Goal: Find contact information: Find contact information

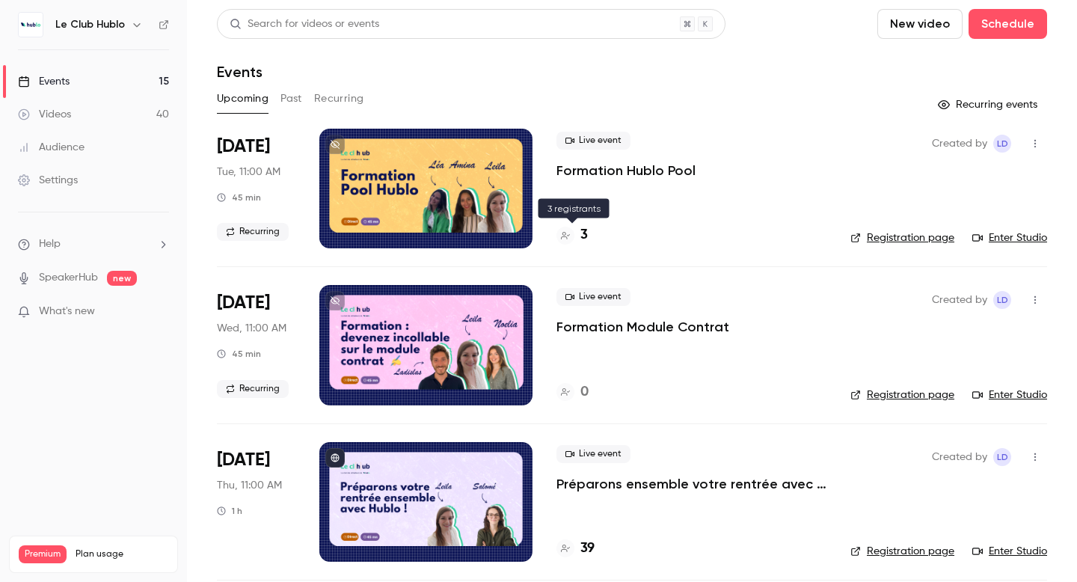
click at [583, 236] on h4 "3" at bounding box center [583, 235] width 7 height 20
click at [1038, 301] on icon "button" at bounding box center [1035, 300] width 12 height 10
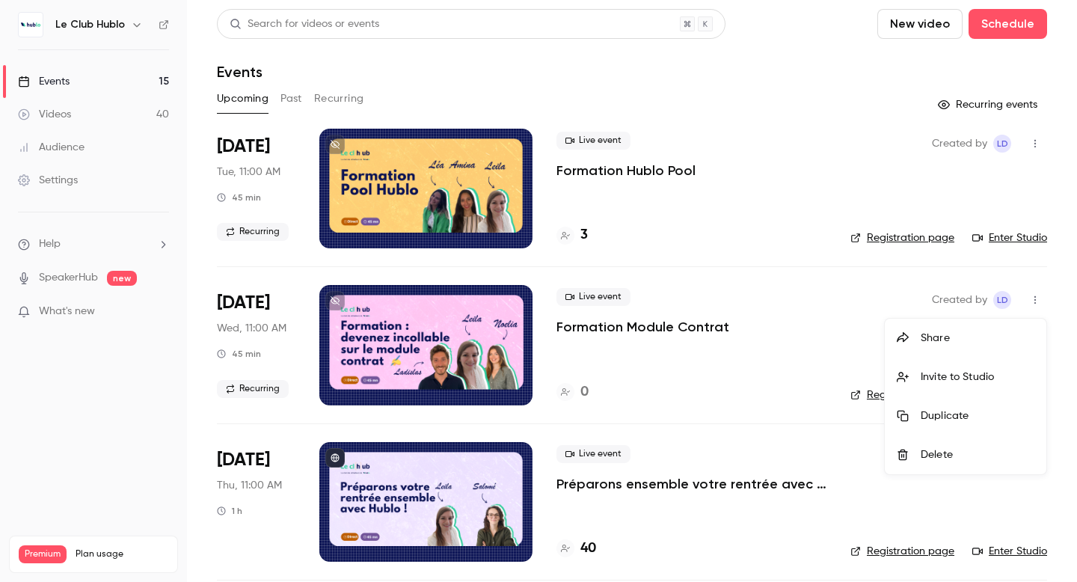
click at [582, 231] on div at bounding box center [538, 291] width 1077 height 582
click at [878, 235] on link "Registration page" at bounding box center [903, 237] width 104 height 15
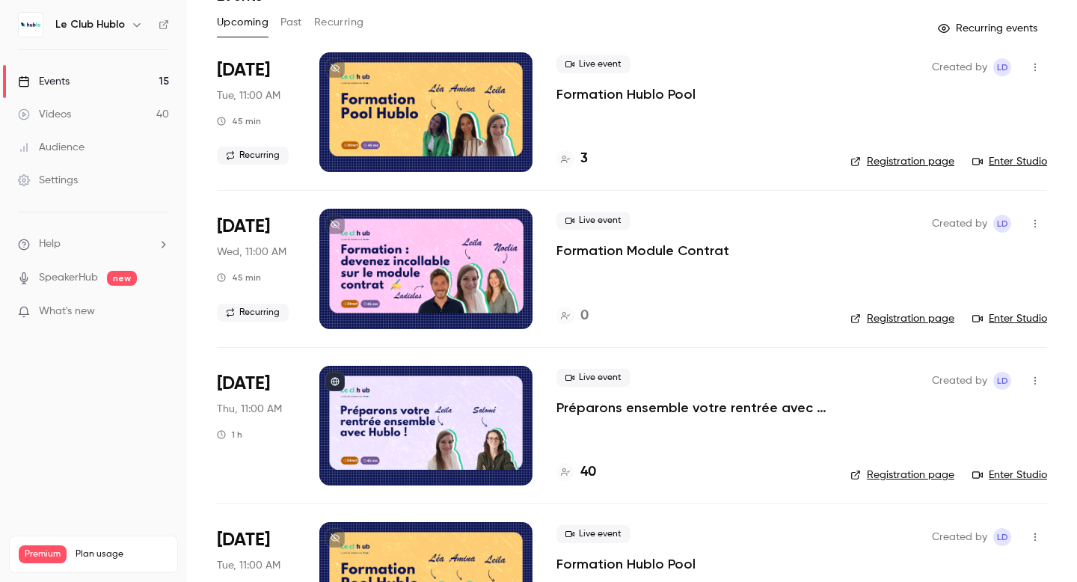
click at [918, 475] on link "Registration page" at bounding box center [903, 475] width 104 height 15
click at [512, 100] on div at bounding box center [425, 112] width 213 height 120
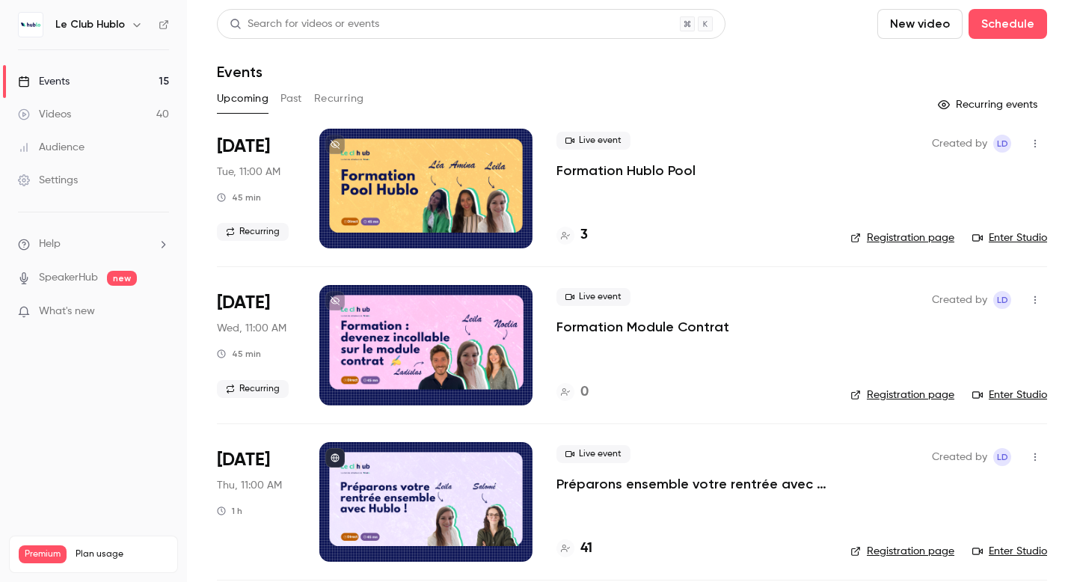
click at [1012, 237] on link "Enter Studio" at bounding box center [1009, 237] width 75 height 15
click at [582, 236] on h4 "3" at bounding box center [583, 235] width 7 height 20
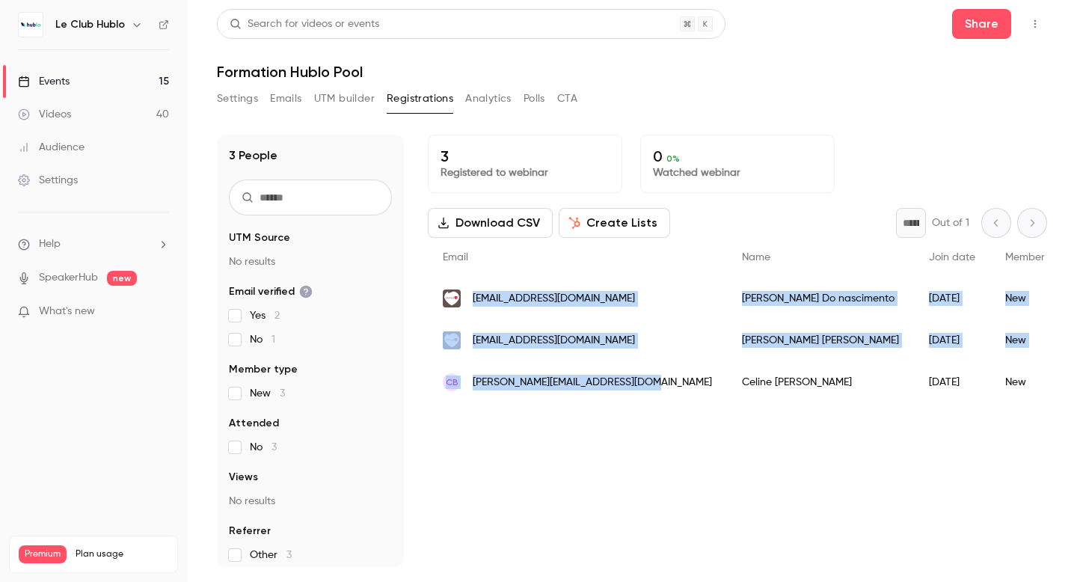
drag, startPoint x: 648, startPoint y: 379, endPoint x: 473, endPoint y: 296, distance: 193.4
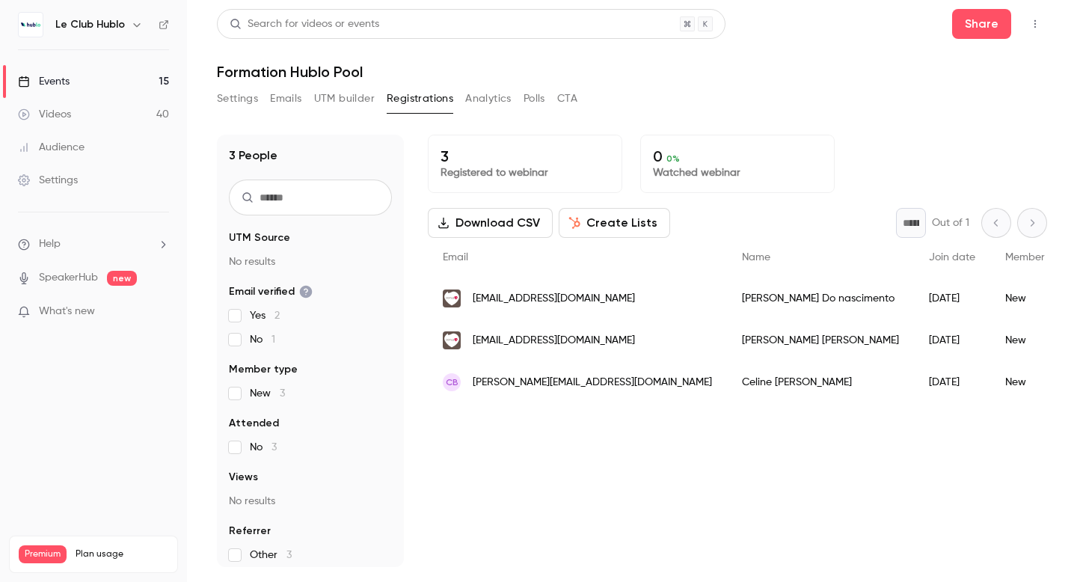
click at [626, 267] on div "Email" at bounding box center [577, 258] width 299 height 40
drag, startPoint x: 665, startPoint y: 298, endPoint x: 472, endPoint y: 301, distance: 193.0
click at [472, 301] on div "[EMAIL_ADDRESS][DOMAIN_NAME]" at bounding box center [577, 299] width 299 height 42
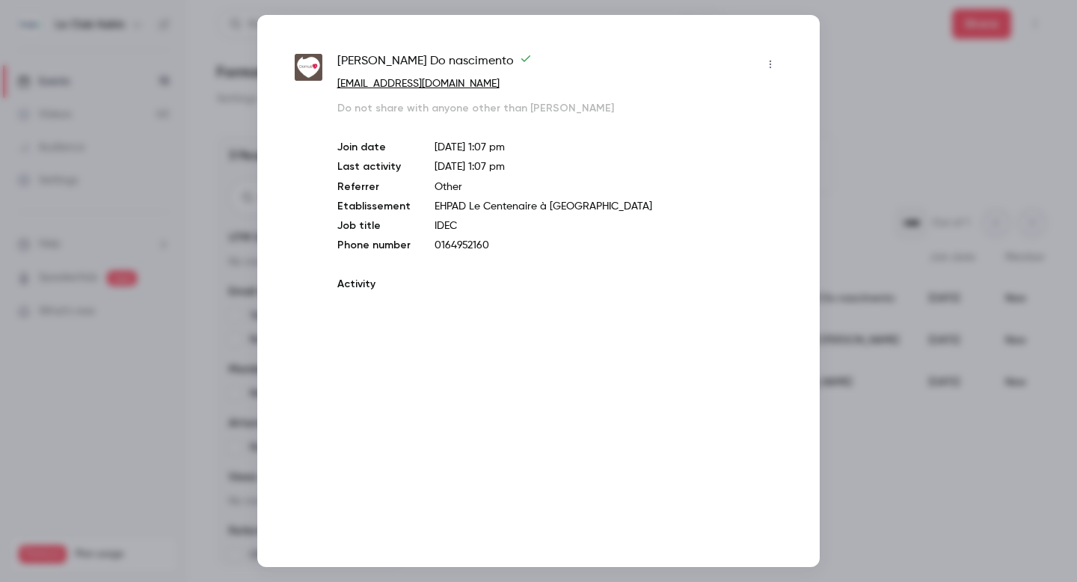
copy span "[EMAIL_ADDRESS][DOMAIN_NAME]"
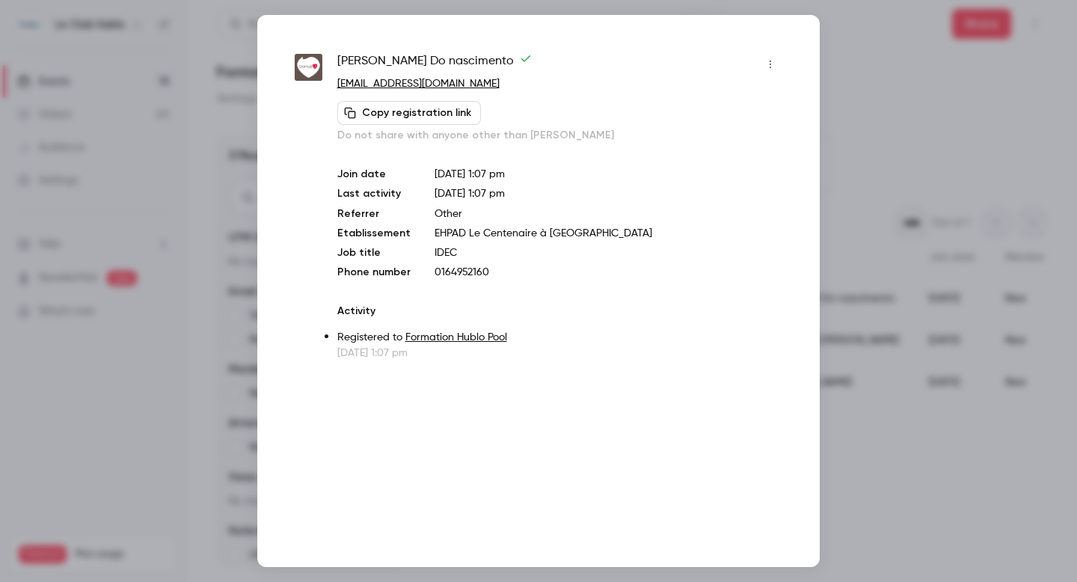
click at [233, 49] on div at bounding box center [538, 291] width 1077 height 582
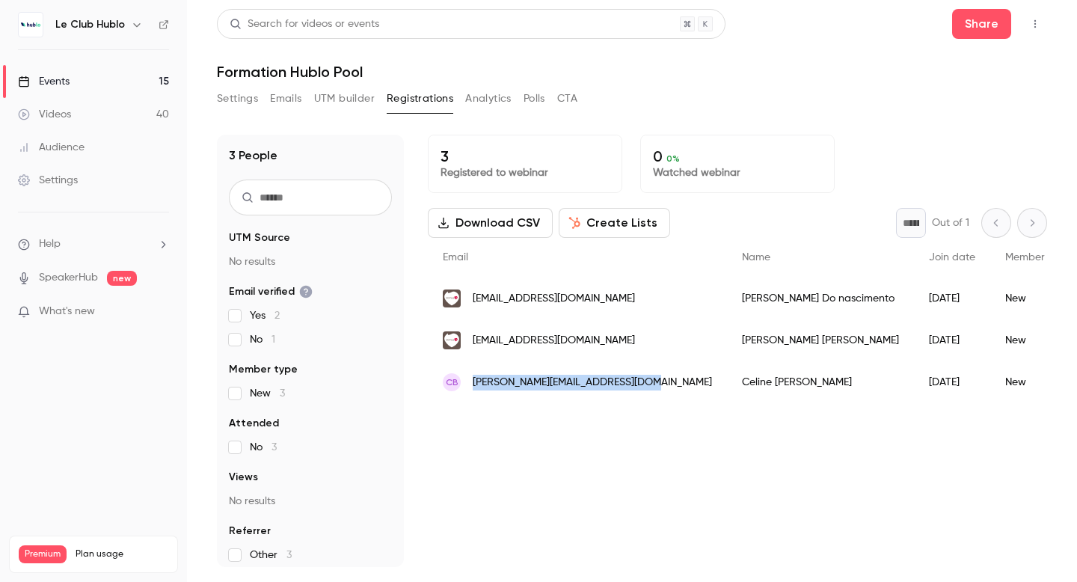
drag, startPoint x: 643, startPoint y: 379, endPoint x: 474, endPoint y: 387, distance: 168.5
click at [474, 387] on div "CB [EMAIL_ADDRESS][DOMAIN_NAME]" at bounding box center [577, 382] width 299 height 42
copy span "[PERSON_NAME][EMAIL_ADDRESS][DOMAIN_NAME]"
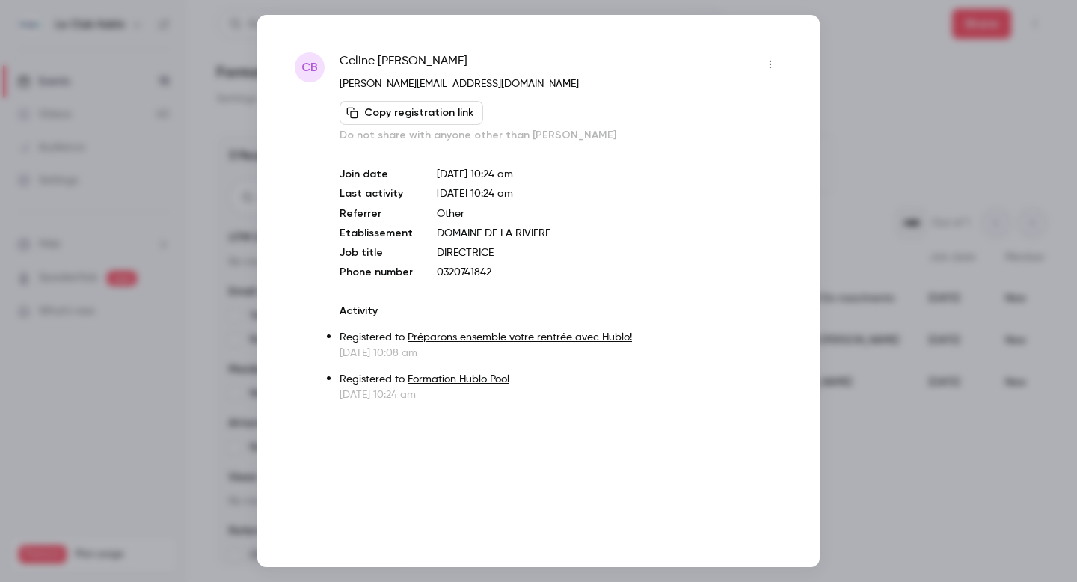
click at [199, 260] on div at bounding box center [538, 291] width 1077 height 582
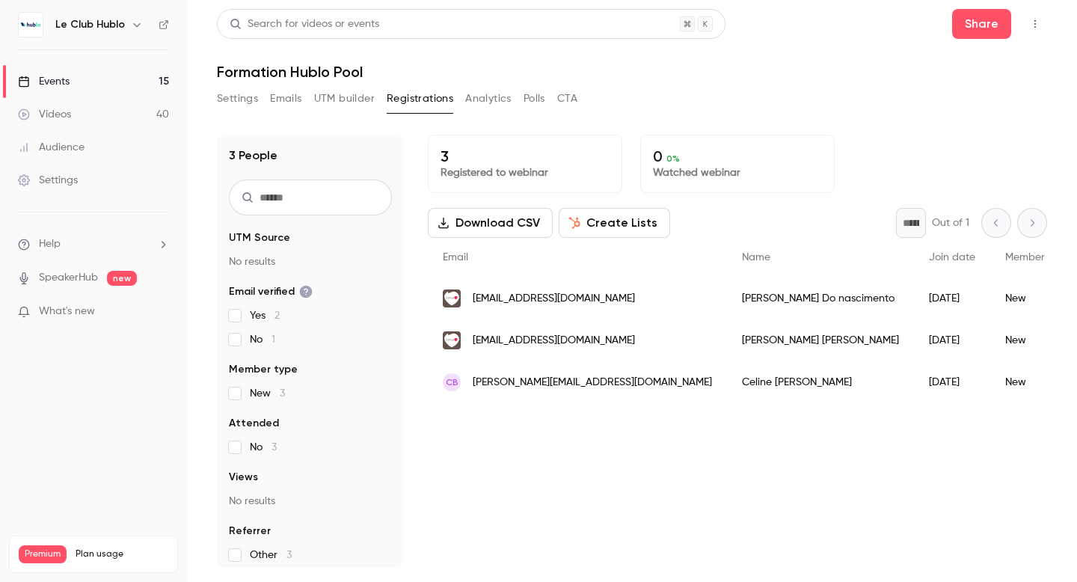
drag, startPoint x: 652, startPoint y: 338, endPoint x: 472, endPoint y: 342, distance: 180.3
click at [472, 342] on div "[EMAIL_ADDRESS][DOMAIN_NAME]" at bounding box center [577, 340] width 299 height 42
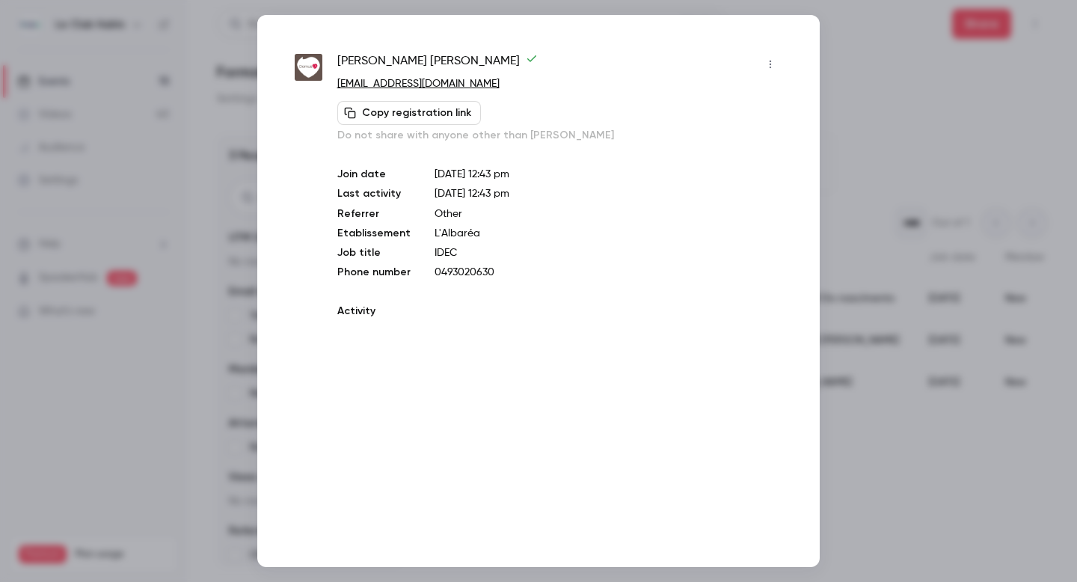
copy span "[EMAIL_ADDRESS][DOMAIN_NAME]"
drag, startPoint x: 521, startPoint y: 82, endPoint x: 329, endPoint y: 87, distance: 191.6
click at [329, 87] on div "[PERSON_NAME] [EMAIL_ADDRESS][DOMAIN_NAME] Copy registration link Do not share …" at bounding box center [539, 206] width 488 height 308
copy link "[EMAIL_ADDRESS][DOMAIN_NAME]"
click at [856, 76] on div at bounding box center [538, 291] width 1077 height 582
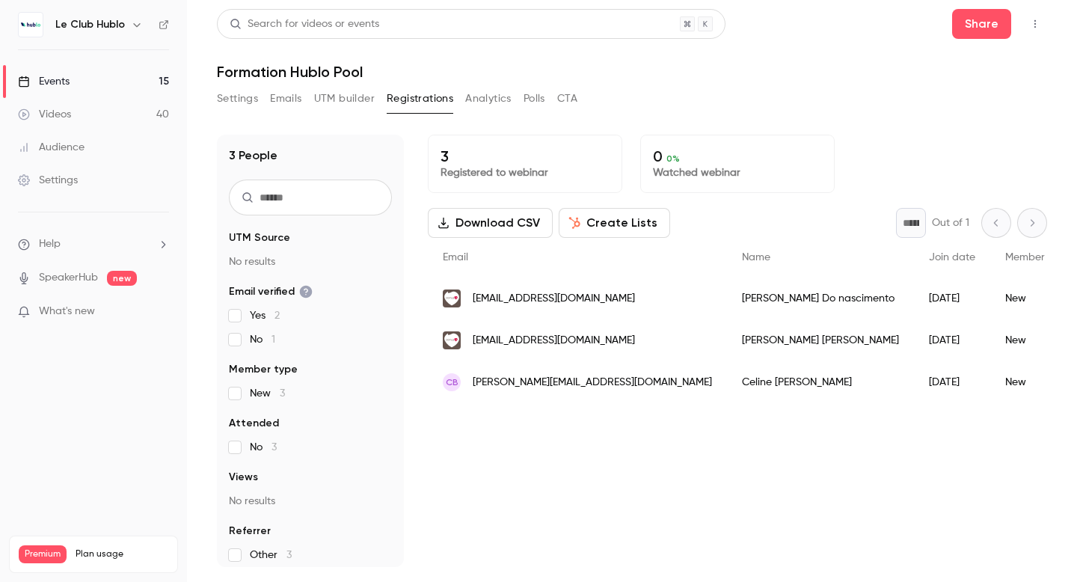
drag, startPoint x: 667, startPoint y: 297, endPoint x: 474, endPoint y: 301, distance: 192.3
click at [474, 301] on div "[EMAIL_ADDRESS][DOMAIN_NAME]" at bounding box center [577, 299] width 299 height 42
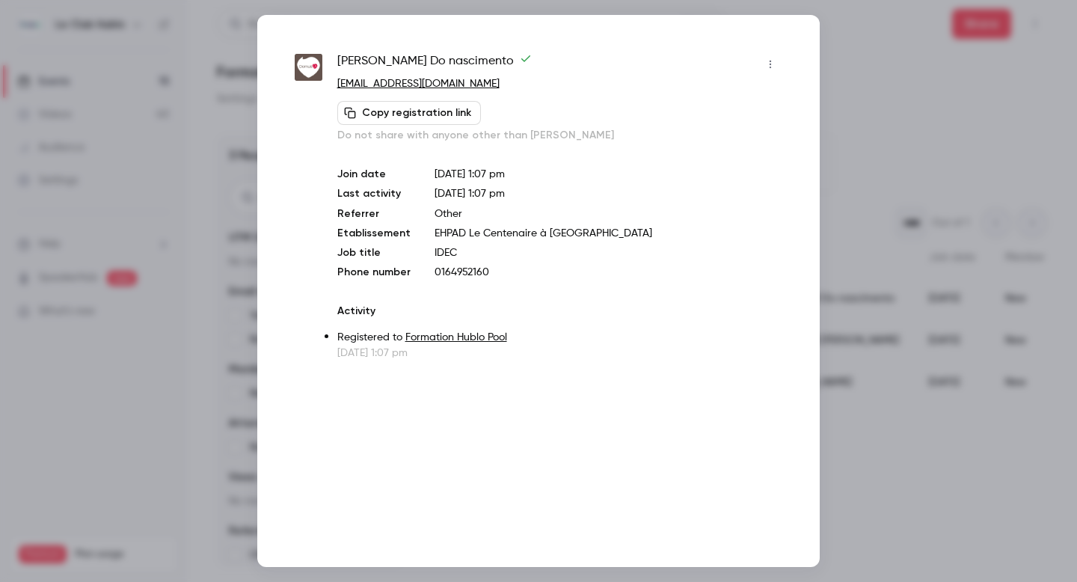
copy span "[EMAIL_ADDRESS][DOMAIN_NAME]"
drag, startPoint x: 526, startPoint y: 85, endPoint x: 332, endPoint y: 88, distance: 193.8
click at [332, 88] on div "[PERSON_NAME] Do [PERSON_NAME] [EMAIL_ADDRESS][DOMAIN_NAME] Copy registration l…" at bounding box center [539, 206] width 488 height 308
copy link "[EMAIL_ADDRESS][DOMAIN_NAME]"
click at [234, 29] on div at bounding box center [538, 291] width 1077 height 582
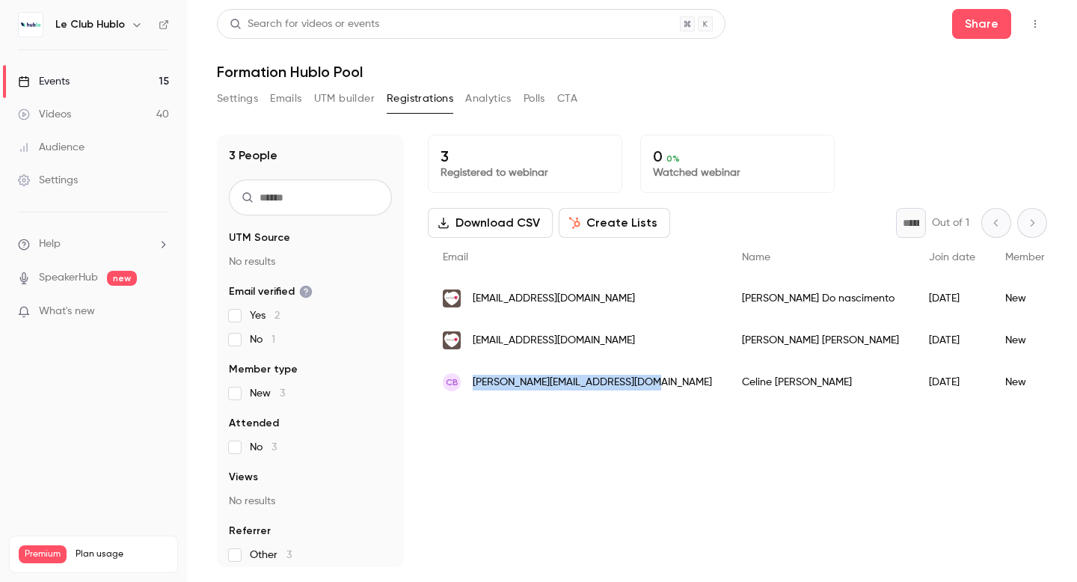
drag, startPoint x: 654, startPoint y: 382, endPoint x: 474, endPoint y: 385, distance: 179.6
click at [474, 385] on div "CB [EMAIL_ADDRESS][DOMAIN_NAME]" at bounding box center [577, 382] width 299 height 42
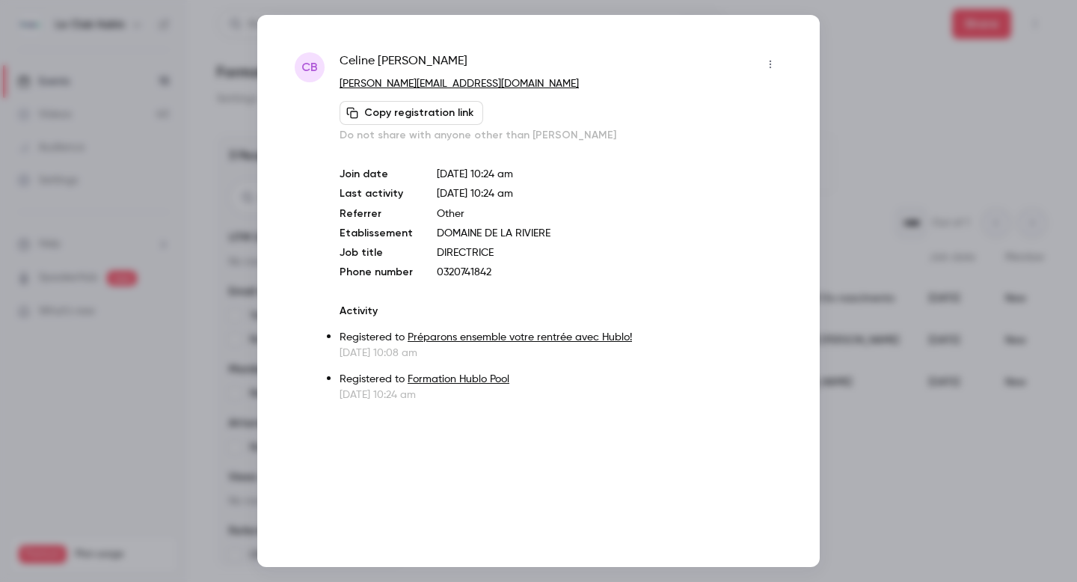
copy span "[PERSON_NAME][EMAIL_ADDRESS][DOMAIN_NAME]"
drag, startPoint x: 520, startPoint y: 85, endPoint x: 337, endPoint y: 83, distance: 183.3
click at [337, 83] on div "CB [PERSON_NAME] [PERSON_NAME][EMAIL_ADDRESS][DOMAIN_NAME] Copy registration li…" at bounding box center [539, 227] width 488 height 350
copy link "[PERSON_NAME][EMAIL_ADDRESS][DOMAIN_NAME]"
click at [931, 110] on div at bounding box center [538, 291] width 1077 height 582
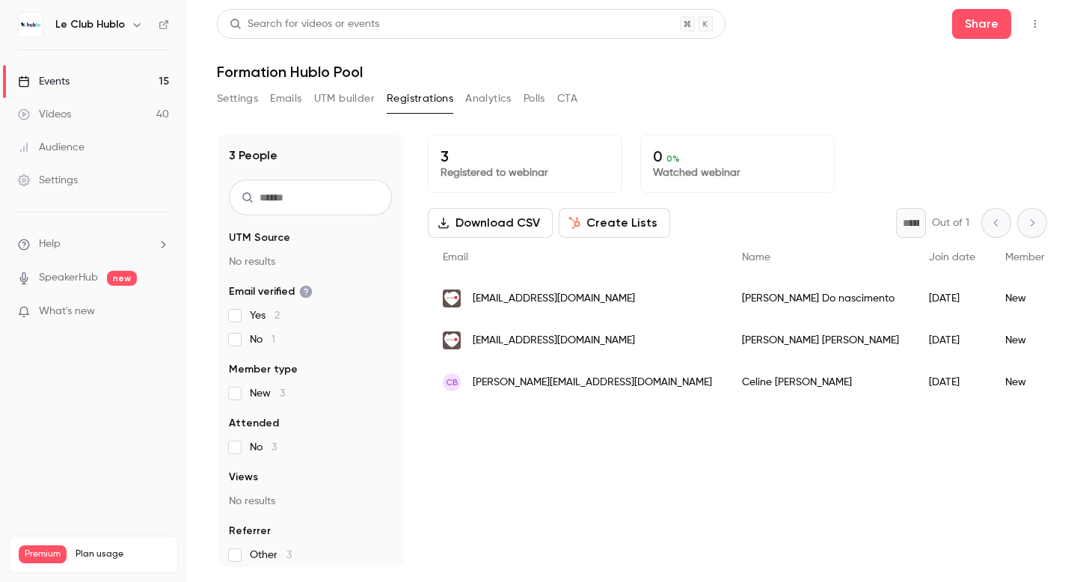
click at [76, 81] on link "Events 15" at bounding box center [93, 81] width 187 height 33
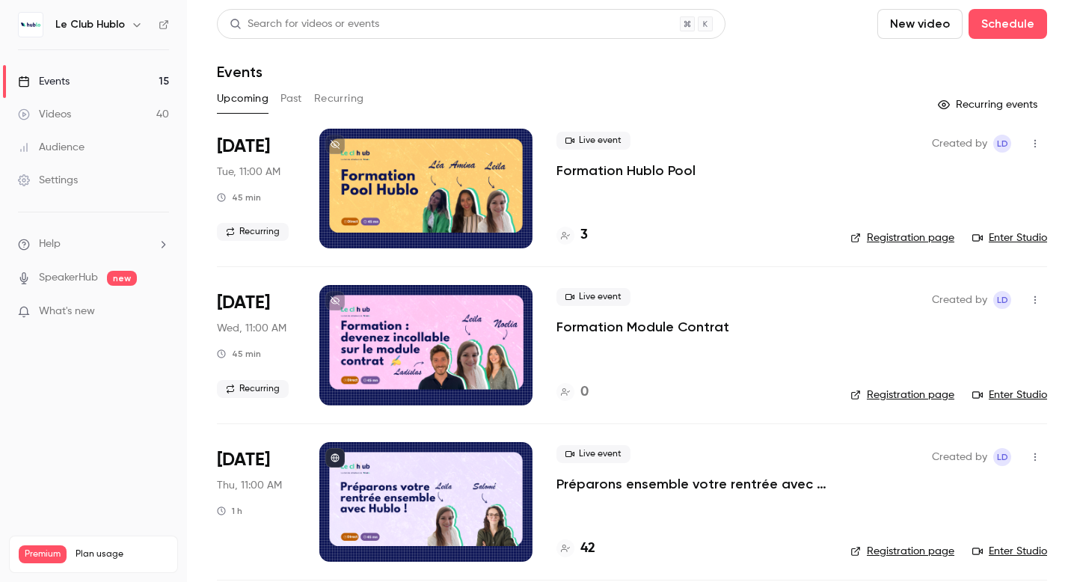
click at [911, 239] on link "Registration page" at bounding box center [903, 237] width 104 height 15
